Goal: Task Accomplishment & Management: Use online tool/utility

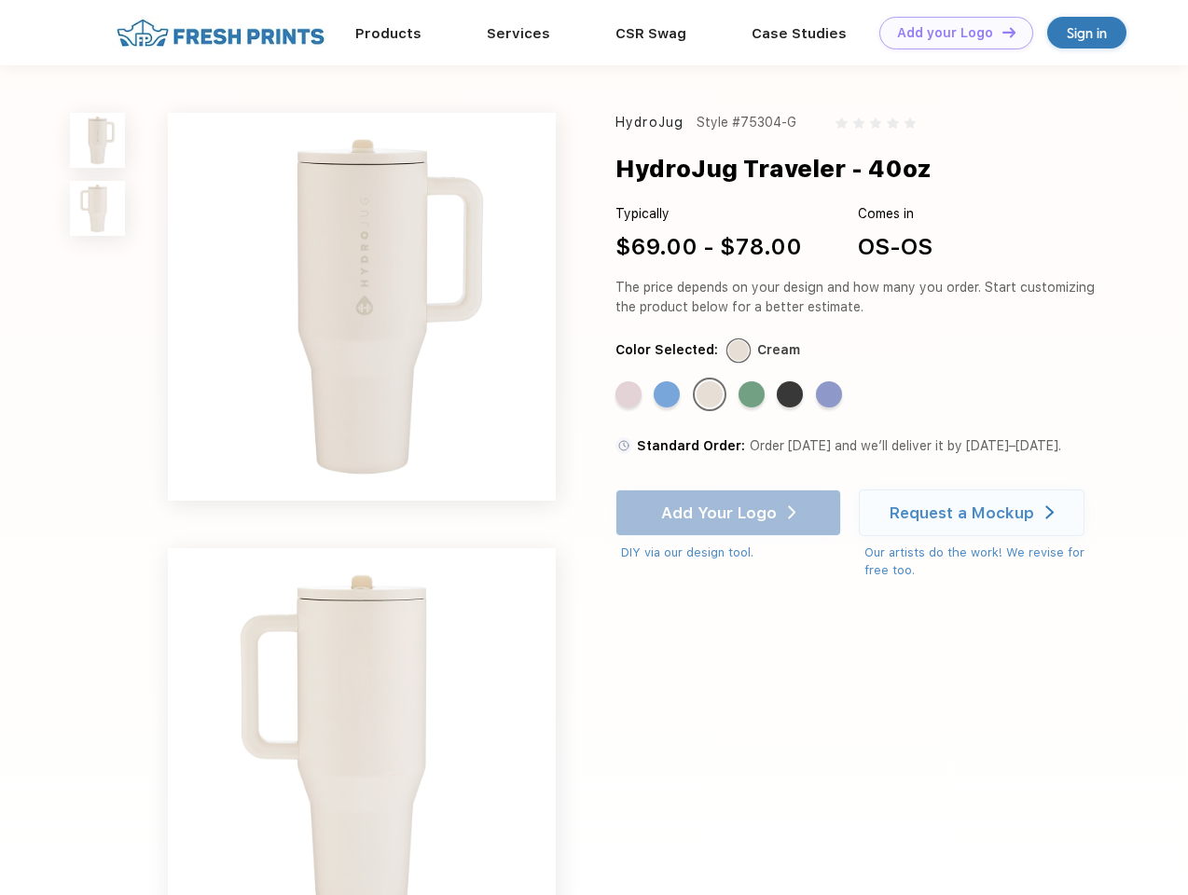
click at [949, 33] on link "Add your Logo Design Tool" at bounding box center [956, 33] width 154 height 33
click at [0, 0] on div "Design Tool" at bounding box center [0, 0] width 0 height 0
click at [1000, 32] on link "Add your Logo Design Tool" at bounding box center [956, 33] width 154 height 33
click at [98, 140] on img at bounding box center [97, 140] width 55 height 55
click at [98, 209] on img at bounding box center [97, 208] width 55 height 55
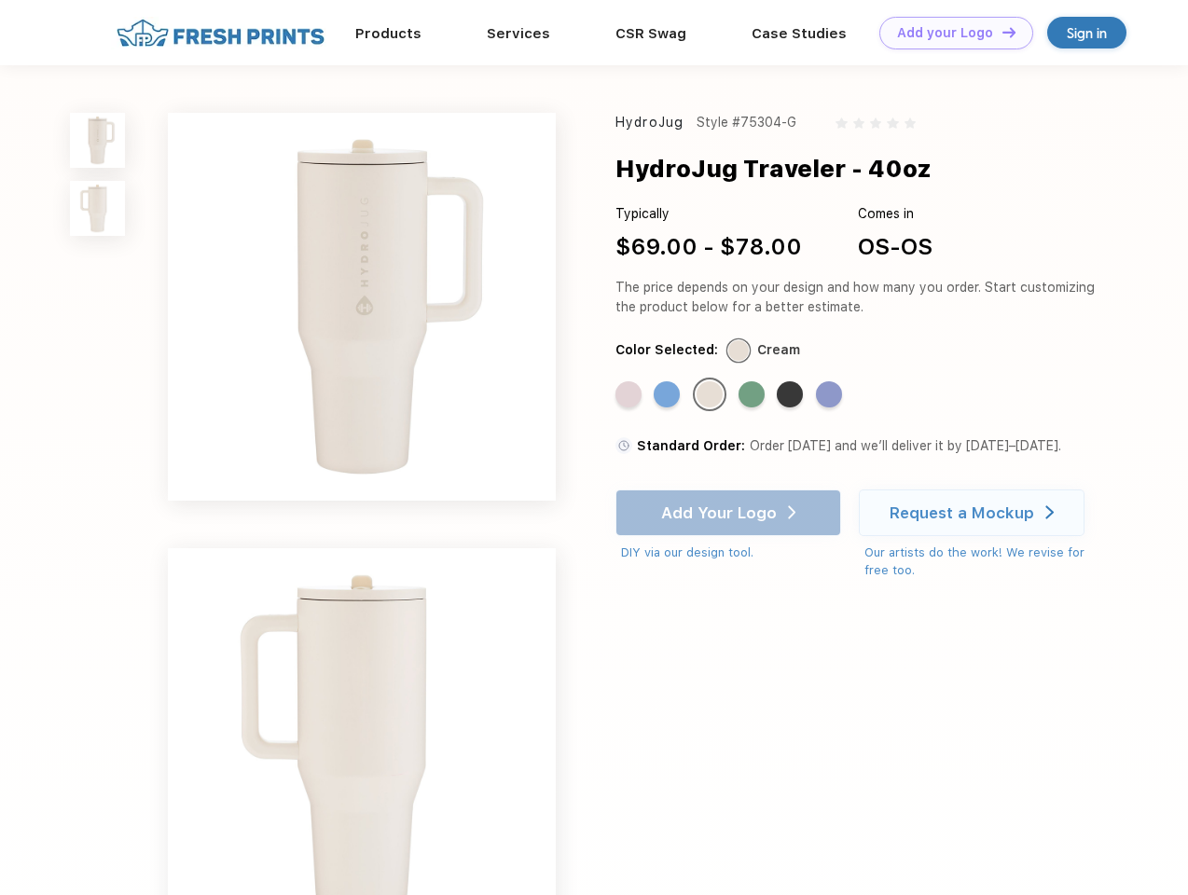
click at [630, 395] on div "Standard Color" at bounding box center [628, 394] width 26 height 26
click at [668, 395] on div "Standard Color" at bounding box center [666, 394] width 26 height 26
click at [711, 395] on div "Standard Color" at bounding box center [709, 394] width 26 height 26
click at [753, 395] on div "Standard Color" at bounding box center [751, 394] width 26 height 26
click at [791, 395] on div "Standard Color" at bounding box center [789, 394] width 26 height 26
